Goal: Find specific page/section: Find specific page/section

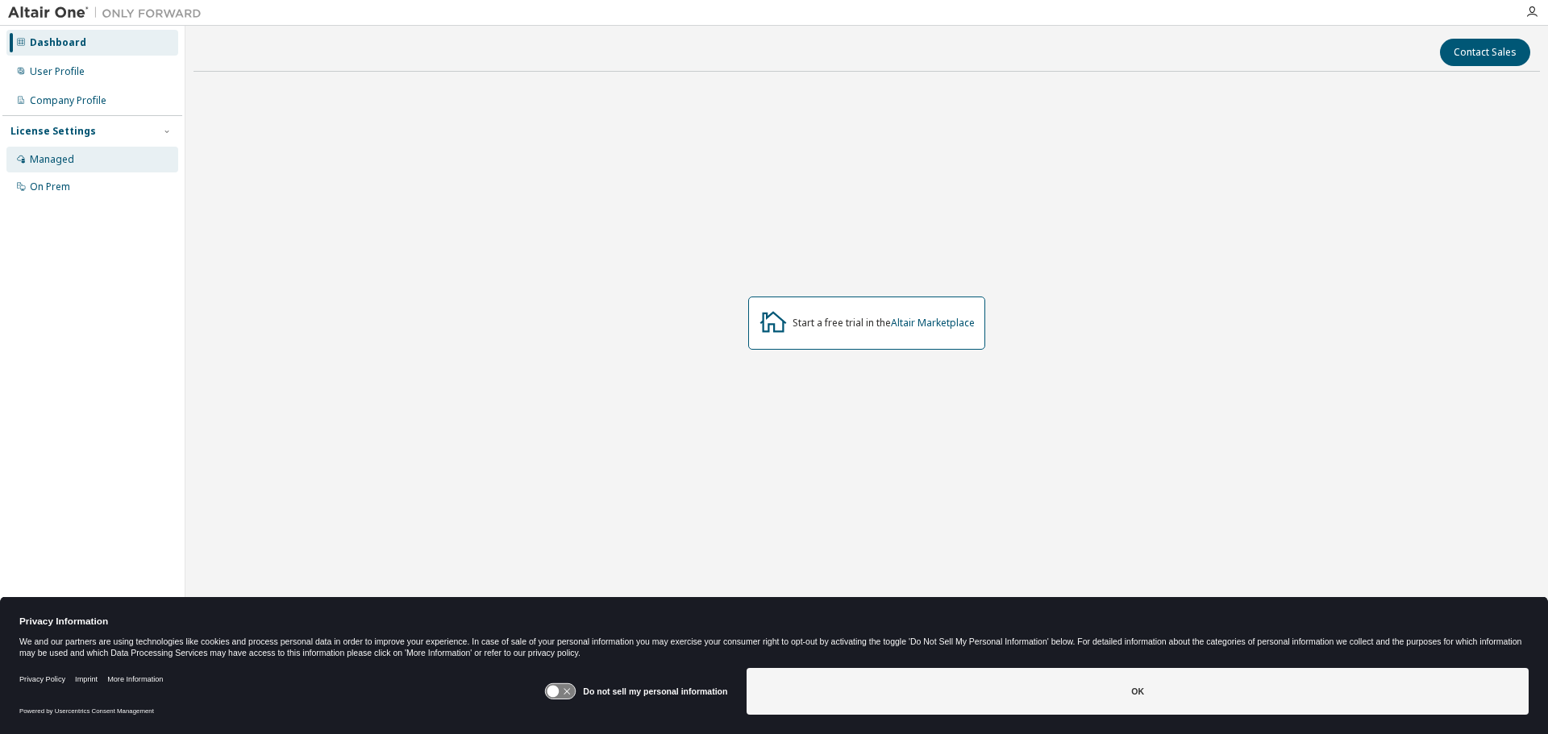
click at [70, 156] on div "Managed" at bounding box center [52, 159] width 44 height 13
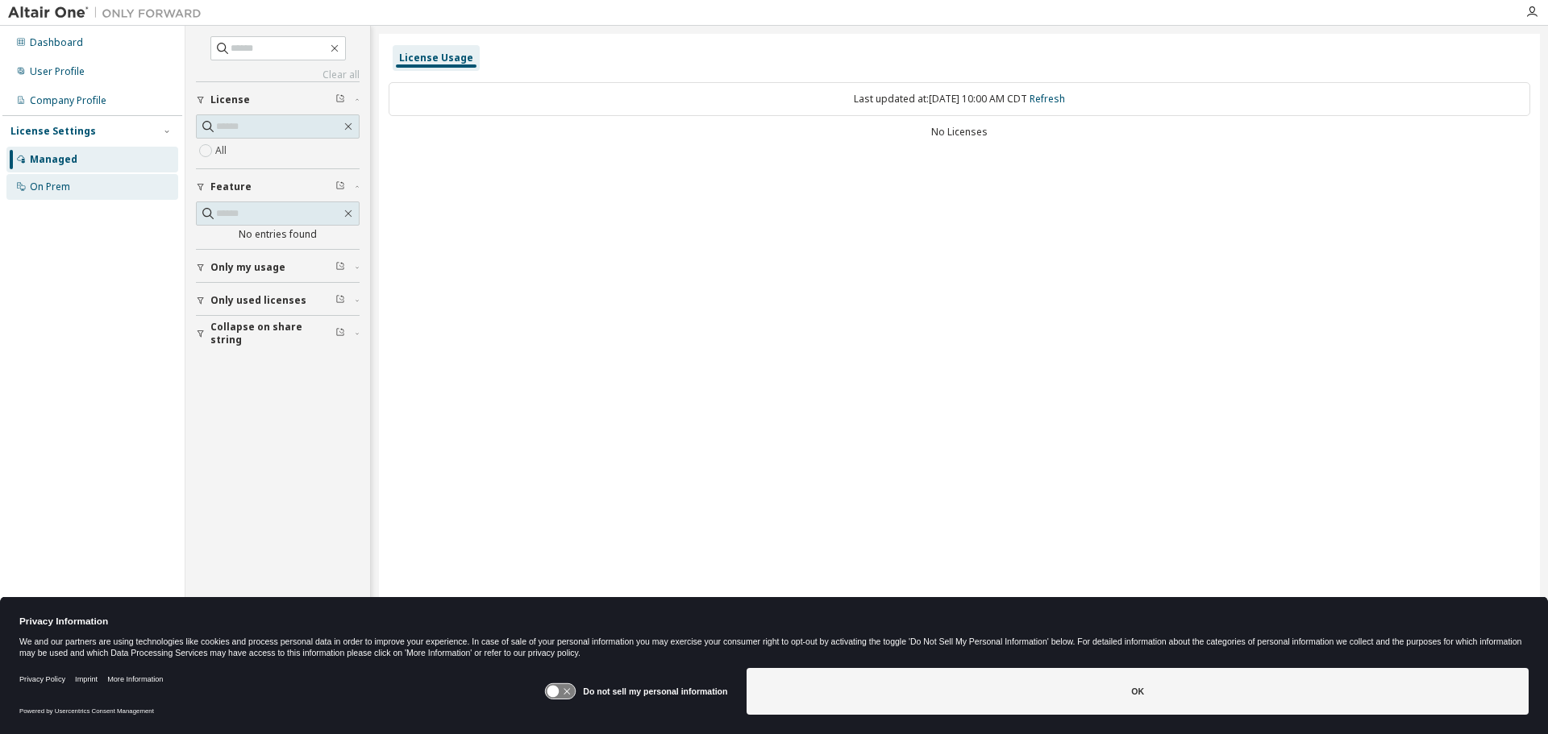
click at [61, 184] on div "On Prem" at bounding box center [50, 187] width 40 height 13
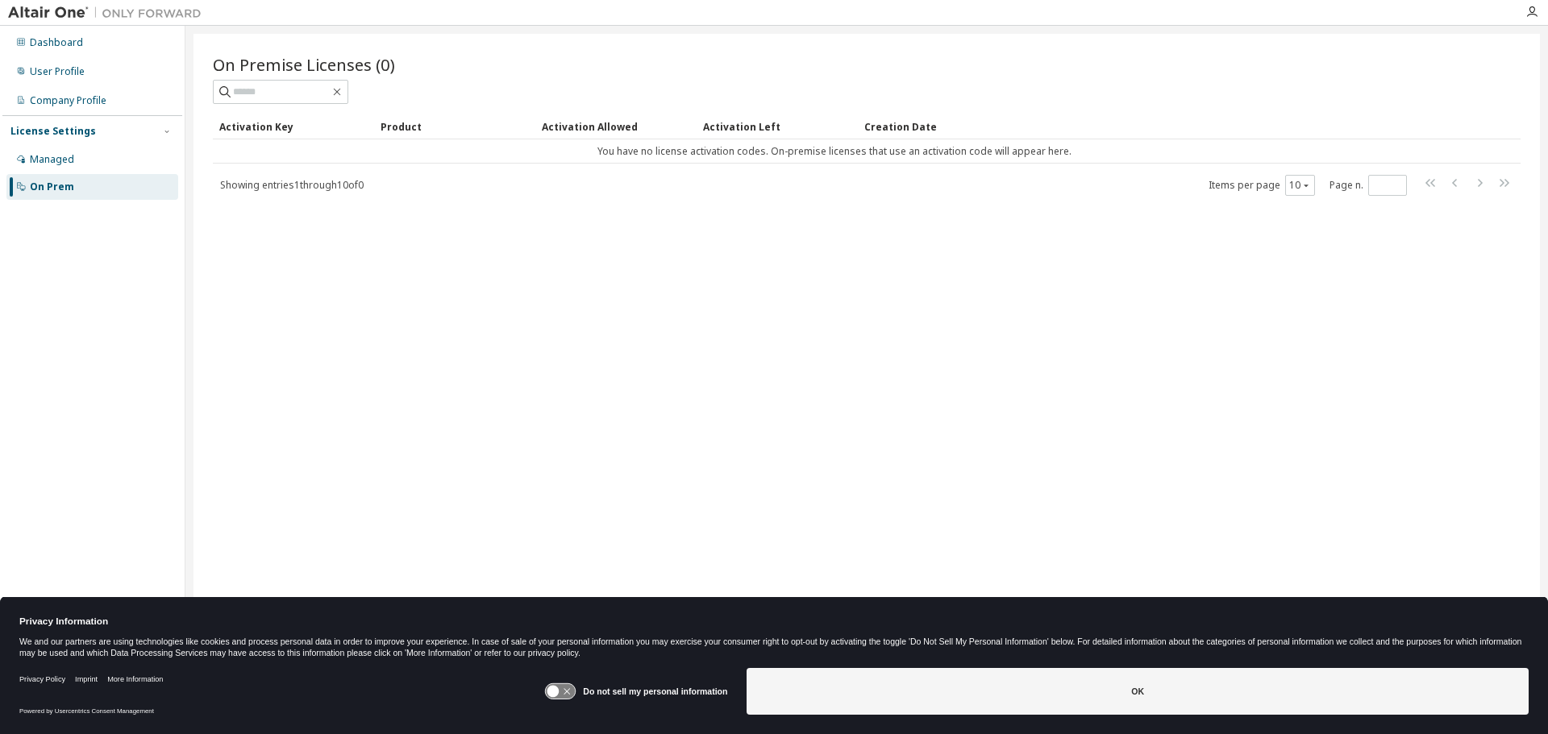
click at [57, 10] on img at bounding box center [109, 13] width 202 height 16
